Goal: Register for event/course

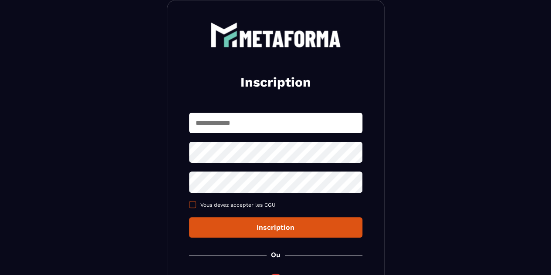
click at [196, 207] on label "Vous devez accepter les CGU" at bounding box center [275, 205] width 173 height 7
click at [285, 122] on input "text" at bounding box center [275, 123] width 173 height 20
type input "**********"
click at [430, 75] on section "**********" at bounding box center [275, 167] width 551 height 422
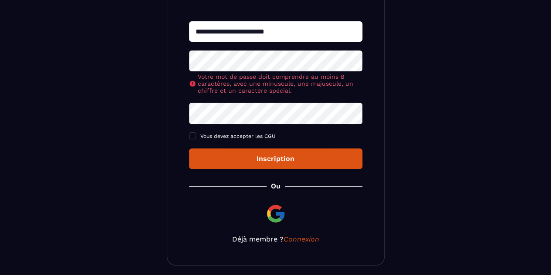
scroll to position [118, 0]
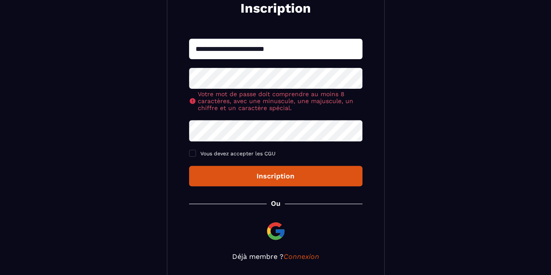
click at [302, 262] on div "**********" at bounding box center [276, 104] width 218 height 357
click at [300, 256] on link "Connexion" at bounding box center [302, 257] width 36 height 8
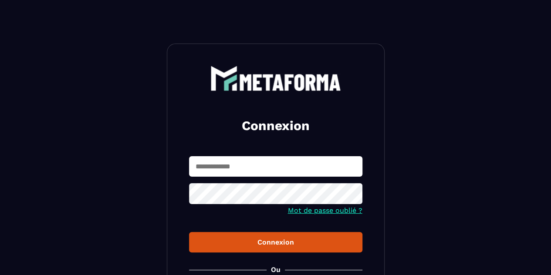
click at [254, 169] on input "text" at bounding box center [275, 166] width 173 height 20
type input "**********"
click at [189, 232] on button "Connexion" at bounding box center [275, 242] width 173 height 20
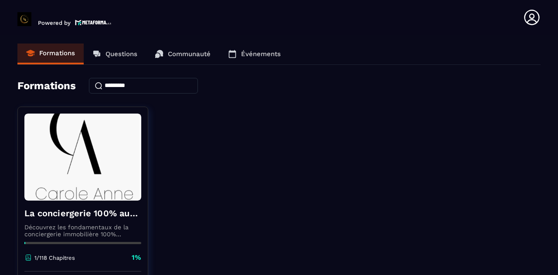
click at [129, 54] on p "Questions" at bounding box center [121, 54] width 32 height 8
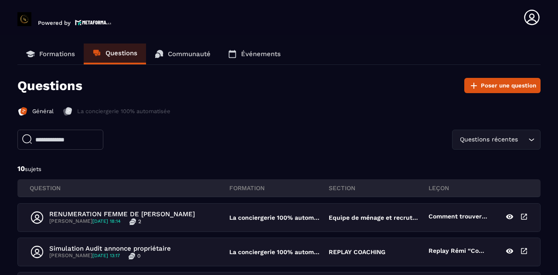
click at [216, 53] on link "Communauté" at bounding box center [182, 54] width 73 height 21
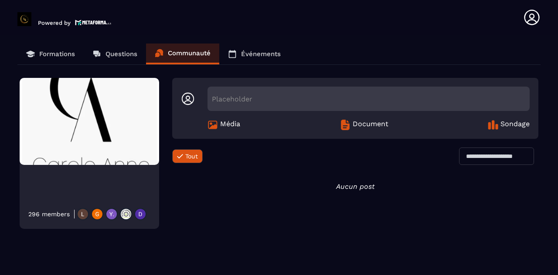
click at [253, 60] on link "Événements" at bounding box center [254, 54] width 70 height 21
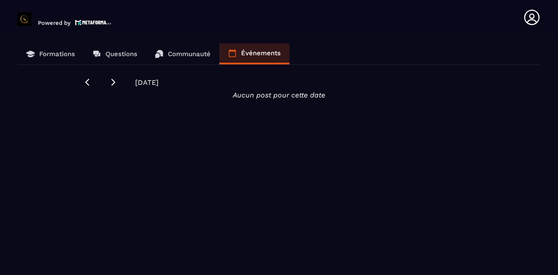
click at [51, 57] on p "Formations" at bounding box center [57, 54] width 36 height 8
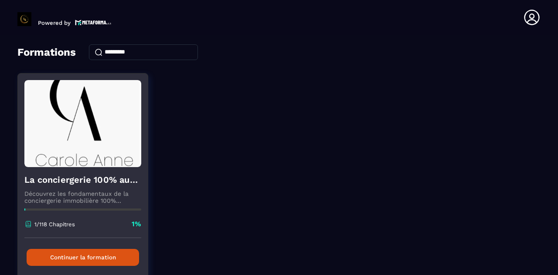
scroll to position [74, 0]
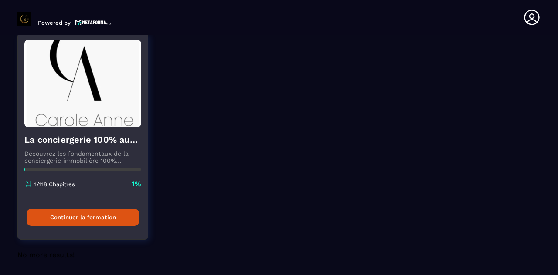
click at [69, 173] on div "La conciergerie 100% automatisée Découvrez les fondamentaux de la conciergerie …" at bounding box center [83, 162] width 130 height 71
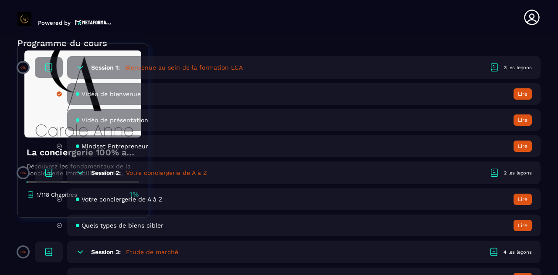
scroll to position [305, 0]
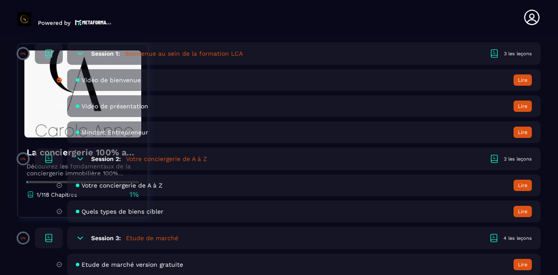
click at [308, 48] on div "Session 1: Bienvenue au sein de la formation LCA 3 les leçons" at bounding box center [303, 53] width 473 height 23
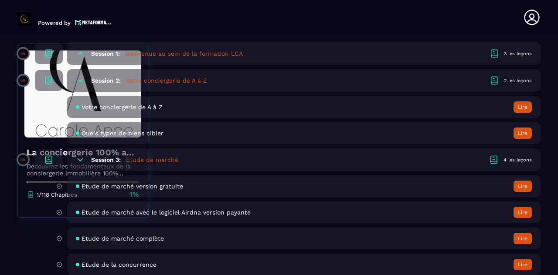
click at [308, 48] on div "Session 1: Bienvenue au sein de la formation LCA 3 les leçons" at bounding box center [303, 53] width 473 height 23
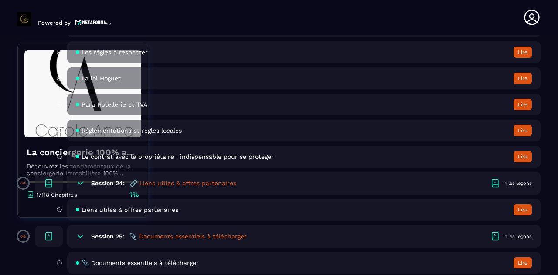
scroll to position [2295, 0]
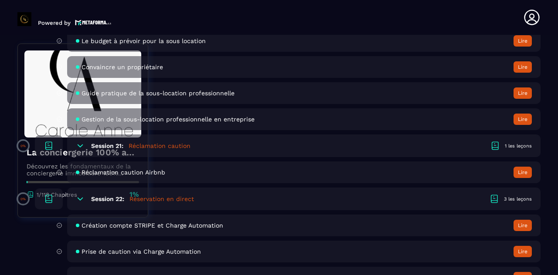
click at [551, 31] on header "Powered by [PERSON_NAME] [PERSON_NAME][EMAIL_ADDRESS][DOMAIN_NAME] Formations Q…" at bounding box center [279, 17] width 558 height 35
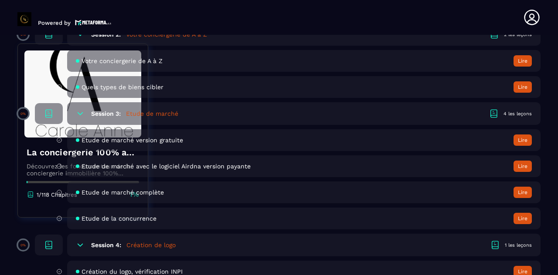
scroll to position [422, 0]
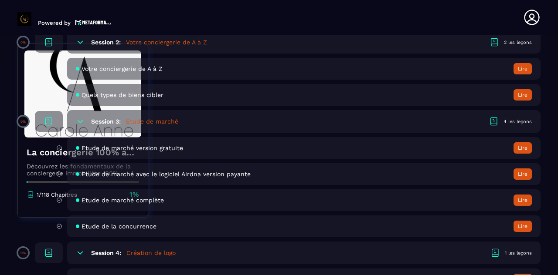
drag, startPoint x: 10, startPoint y: 18, endPoint x: 0, endPoint y: 17, distance: 9.6
click at [9, 18] on header "Powered by [PERSON_NAME] [PERSON_NAME][EMAIL_ADDRESS][DOMAIN_NAME] Formations Q…" at bounding box center [279, 17] width 558 height 35
click at [10, 40] on section "Formations Questions Communauté Événements Formations / La conciergerie 100% au…" at bounding box center [279, 157] width 558 height 244
drag, startPoint x: 12, startPoint y: 48, endPoint x: 24, endPoint y: 47, distance: 12.2
click at [12, 49] on section "Formations Questions Communauté Événements Formations / La conciergerie 100% au…" at bounding box center [279, 157] width 558 height 244
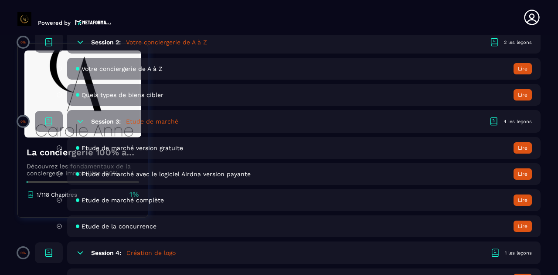
drag, startPoint x: 484, startPoint y: 41, endPoint x: 473, endPoint y: 36, distance: 11.7
click at [483, 41] on div "Session 2: Votre conciergerie de A à Z 2 les leçons" at bounding box center [303, 42] width 473 height 23
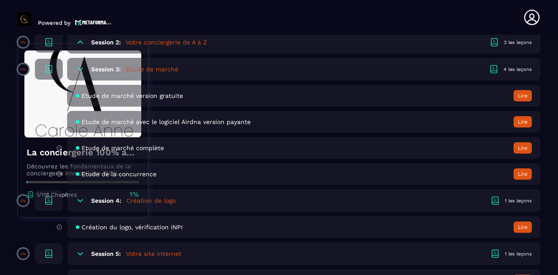
click at [108, 71] on h6 "Session 3:" at bounding box center [106, 69] width 30 height 7
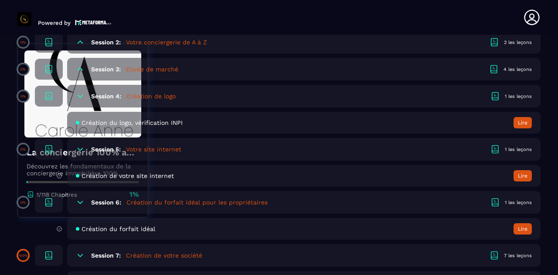
click at [108, 94] on h6 "Session 4:" at bounding box center [106, 96] width 30 height 7
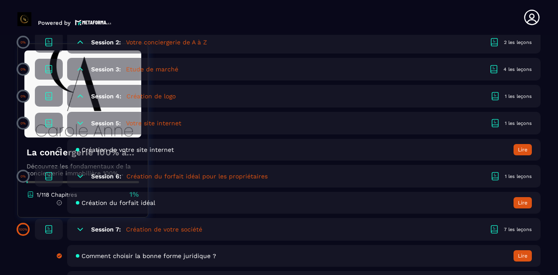
click at [108, 118] on div "Session 5: Votre site internet 1 les leçons" at bounding box center [303, 123] width 473 height 23
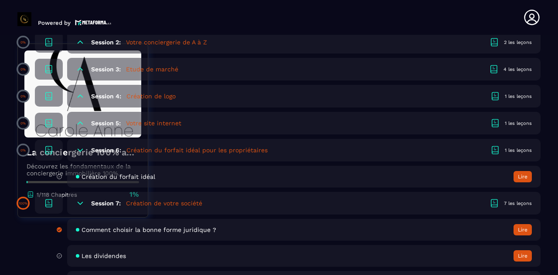
click at [106, 152] on h6 "Session 6:" at bounding box center [106, 150] width 30 height 7
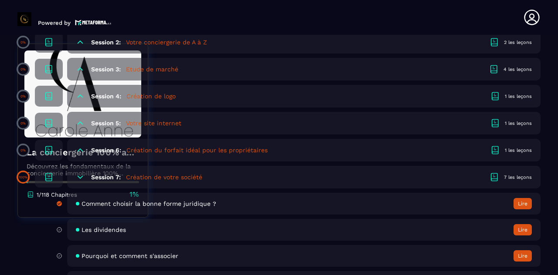
click at [103, 172] on div "Session 7: Création de votre société 7 les leçons" at bounding box center [303, 177] width 473 height 23
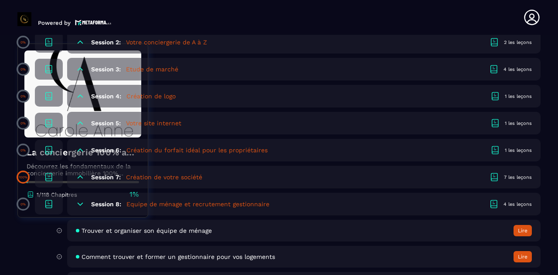
click at [101, 199] on div "Session 8: Equipe de ménage et recrutement gestionnaire 4 les leçons" at bounding box center [303, 204] width 473 height 23
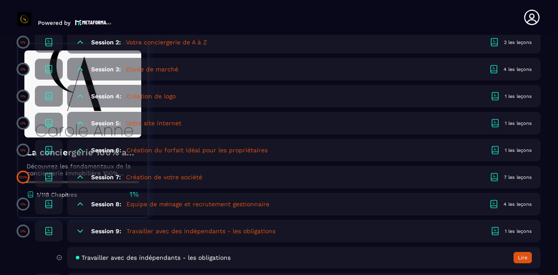
click at [99, 228] on h6 "Session 9:" at bounding box center [106, 231] width 30 height 7
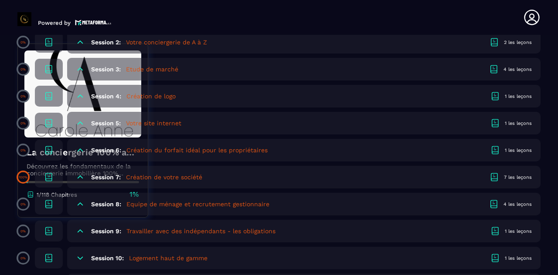
click at [97, 255] on h6 "Session 10:" at bounding box center [107, 258] width 33 height 7
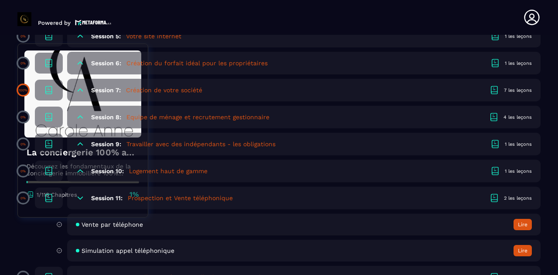
click at [107, 202] on div "Session 11: Prospection et Vente téléphonique 2 les leçons" at bounding box center [303, 198] width 473 height 23
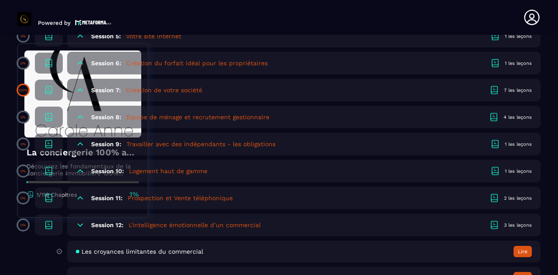
click at [109, 227] on h6 "Session 12:" at bounding box center [107, 225] width 32 height 7
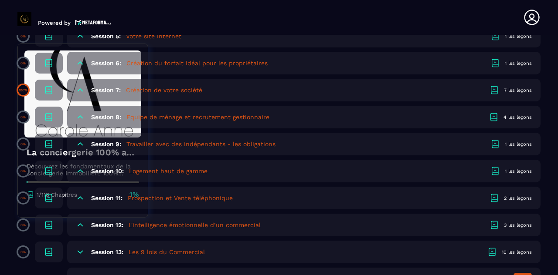
drag, startPoint x: 100, startPoint y: 250, endPoint x: 101, endPoint y: 244, distance: 5.7
click at [100, 250] on h6 "Session 13:" at bounding box center [107, 252] width 32 height 7
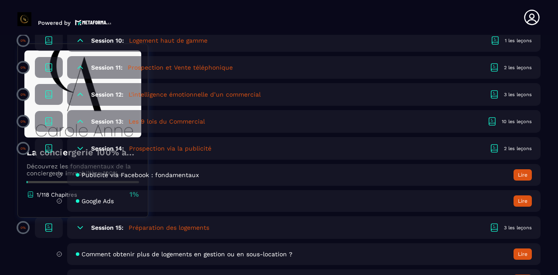
click at [98, 143] on div "Session 14: Prospection via la publicité 2 les leçons" at bounding box center [303, 148] width 473 height 23
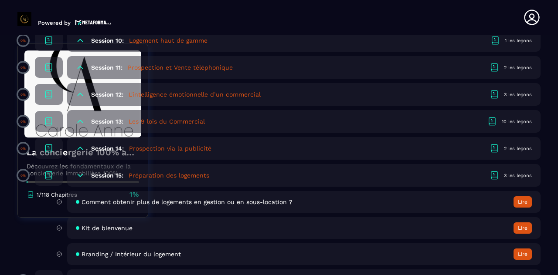
click at [104, 172] on h6 "Session 15:" at bounding box center [107, 175] width 32 height 7
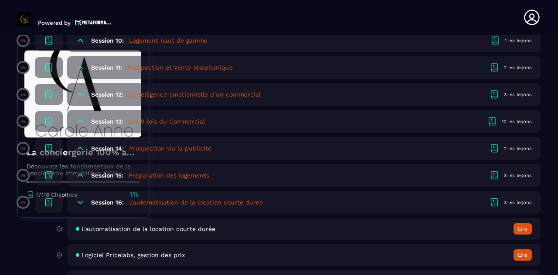
click at [105, 194] on div "Session 16: L'automatisation de la location courte durée 3 les leçons" at bounding box center [303, 202] width 473 height 23
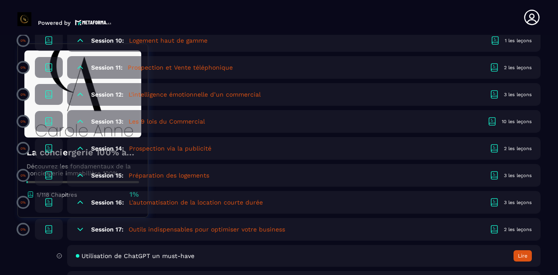
click at [104, 228] on h6 "Session 17:" at bounding box center [107, 229] width 32 height 7
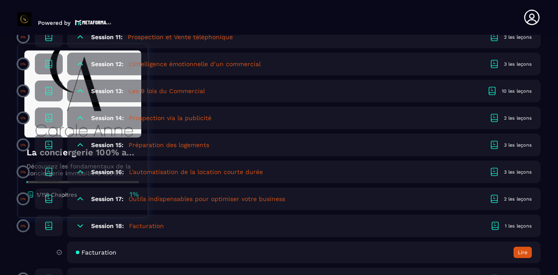
scroll to position [683, 0]
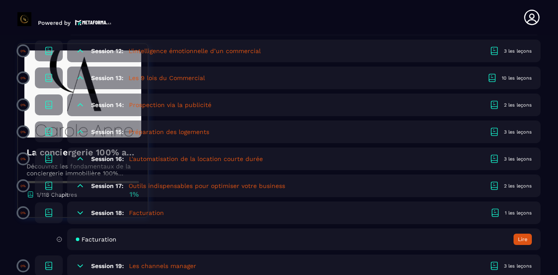
click at [106, 210] on h6 "Session 18:" at bounding box center [107, 213] width 33 height 7
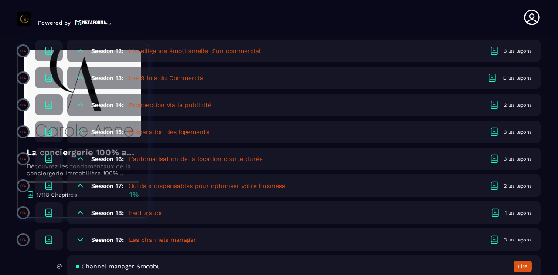
click at [105, 234] on div "Session 19: Les channels manager 3 les leçons" at bounding box center [303, 240] width 473 height 23
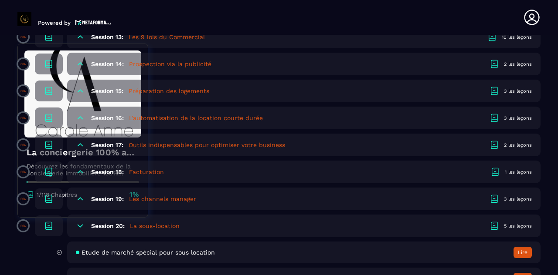
scroll to position [770, 0]
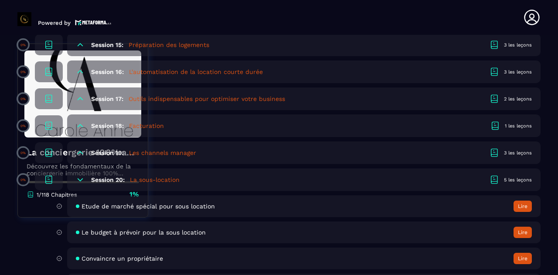
click at [105, 184] on div "Session 20: La sous-location 5 les leçons" at bounding box center [303, 180] width 473 height 23
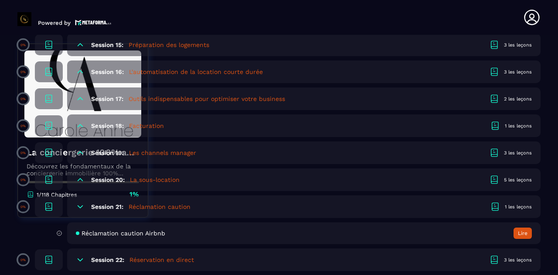
click at [110, 207] on h6 "Session 21:" at bounding box center [107, 206] width 32 height 7
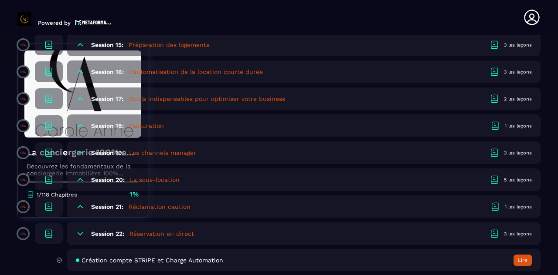
click at [105, 231] on h6 "Session 22:" at bounding box center [107, 233] width 33 height 7
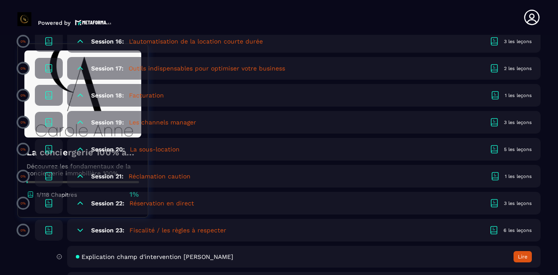
scroll to position [814, 0]
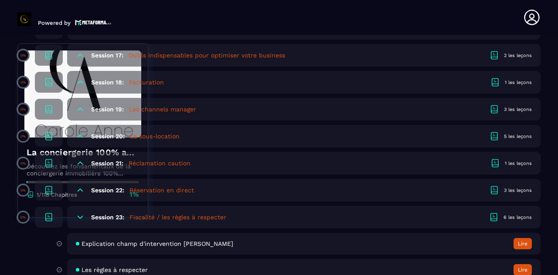
click at [115, 215] on h6 "Session 23:" at bounding box center [107, 217] width 33 height 7
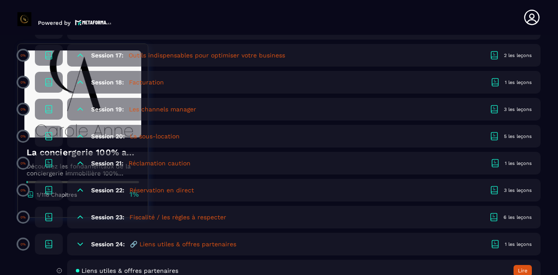
click at [104, 235] on div "Session 24: 🔗 Liens utiles & offres partenaires 1 les leçons" at bounding box center [303, 244] width 473 height 23
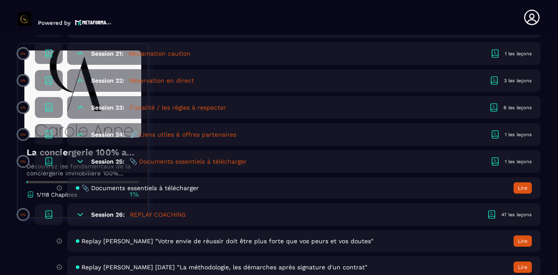
scroll to position [944, 0]
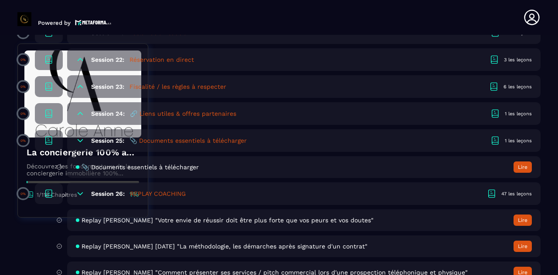
click at [108, 146] on div "Session 25: 📎 Documents essentiels à télécharger 1 les leçons" at bounding box center [303, 140] width 473 height 23
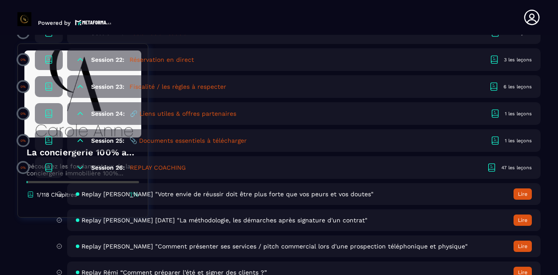
click at [107, 169] on h6 "Session 26:" at bounding box center [108, 167] width 34 height 7
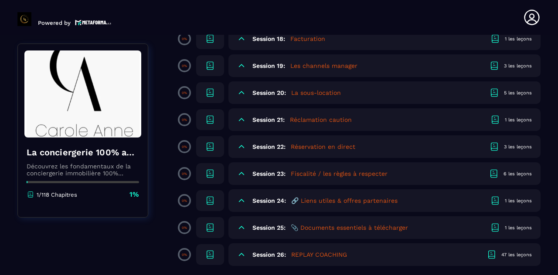
drag, startPoint x: 522, startPoint y: 0, endPoint x: 292, endPoint y: 7, distance: 229.7
click at [293, 7] on header "Powered by [PERSON_NAME] [PERSON_NAME][EMAIL_ADDRESS][DOMAIN_NAME] Formations Q…" at bounding box center [279, 17] width 558 height 35
click at [534, 12] on icon at bounding box center [531, 17] width 17 height 17
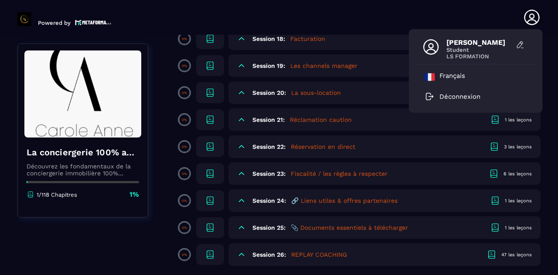
click at [54, 27] on header "Powered by [PERSON_NAME] Student LS FORMATION Français Déconnexion [PERSON_NAME…" at bounding box center [279, 17] width 558 height 35
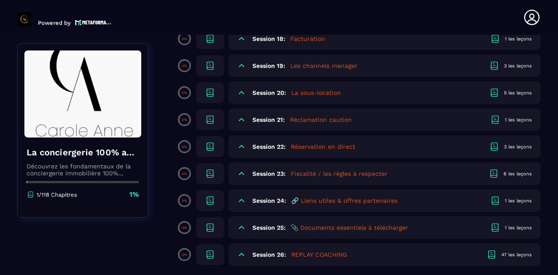
click at [95, 136] on img at bounding box center [82, 94] width 117 height 87
click at [91, 158] on h4 "La conciergerie 100% automatisée" at bounding box center [83, 152] width 112 height 12
drag, startPoint x: 118, startPoint y: 3, endPoint x: 329, endPoint y: 10, distance: 211.4
click at [330, 10] on header "Powered by [PERSON_NAME] [PERSON_NAME][EMAIL_ADDRESS][DOMAIN_NAME] Formations Q…" at bounding box center [279, 17] width 558 height 35
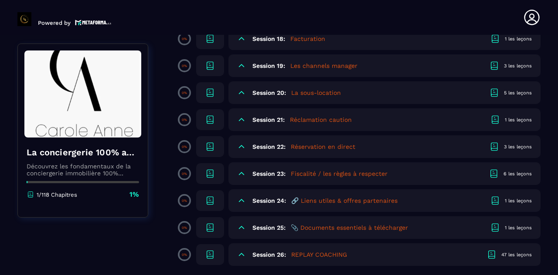
click at [342, 16] on header "Powered by [PERSON_NAME] [PERSON_NAME][EMAIL_ADDRESS][DOMAIN_NAME] Formations Q…" at bounding box center [279, 17] width 558 height 35
drag, startPoint x: 521, startPoint y: 2, endPoint x: 330, endPoint y: 14, distance: 190.7
click at [330, 14] on header "Powered by [PERSON_NAME] [PERSON_NAME][EMAIL_ADDRESS][DOMAIN_NAME] Formations Q…" at bounding box center [279, 17] width 558 height 35
